Goal: Obtain resource: Download file/media

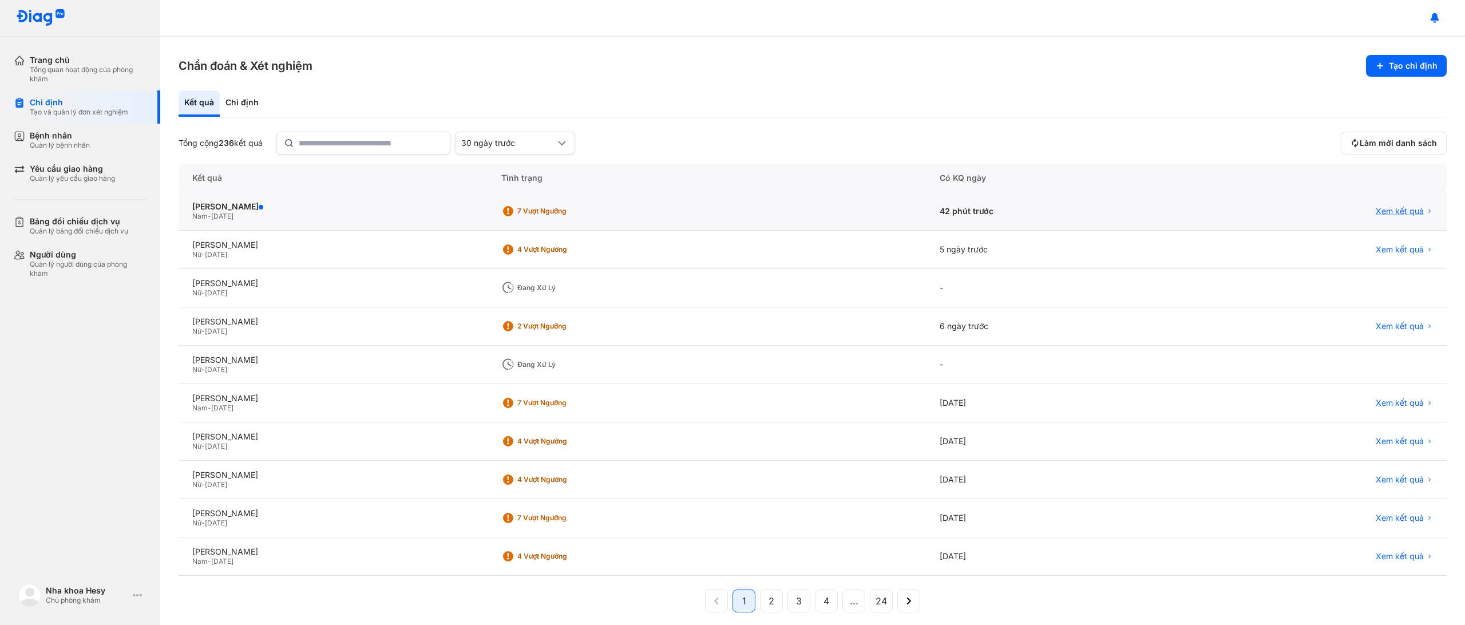
click at [1384, 211] on span "Xem kết quả" at bounding box center [1400, 211] width 48 height 10
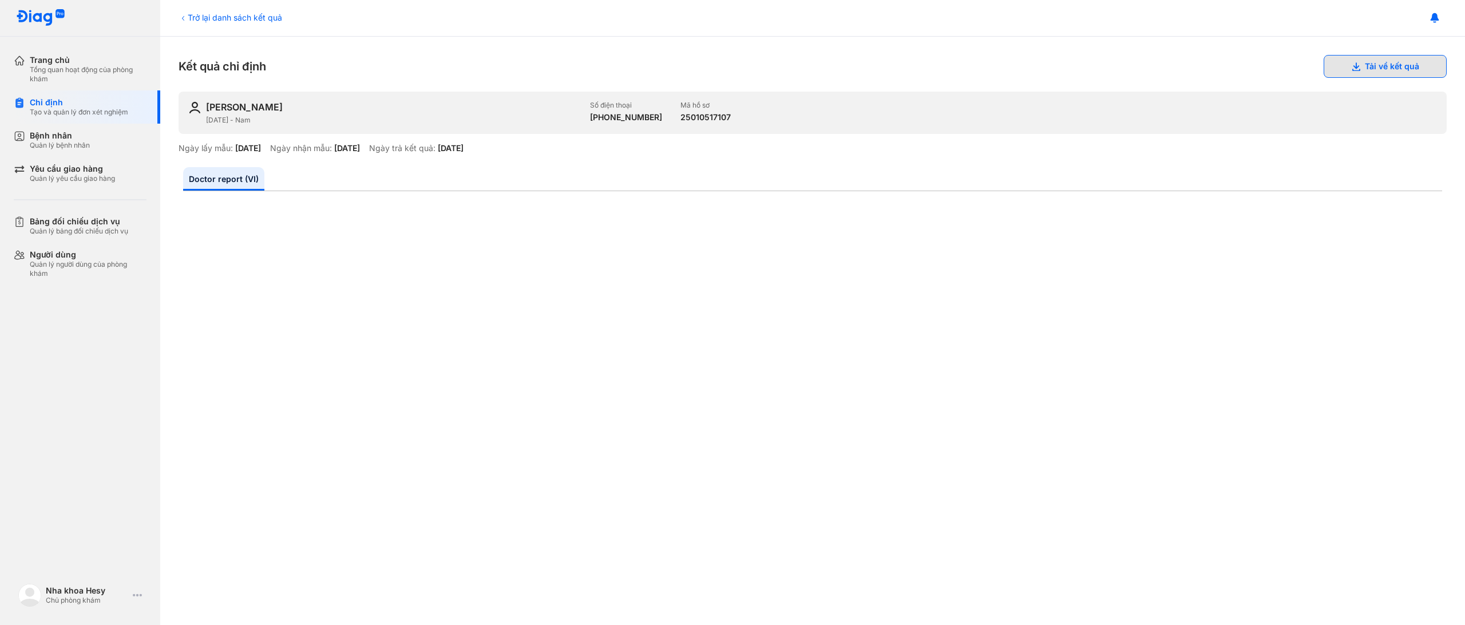
click at [1426, 73] on button "Tải về kết quả" at bounding box center [1385, 66] width 123 height 23
